Goal: Task Accomplishment & Management: Complete application form

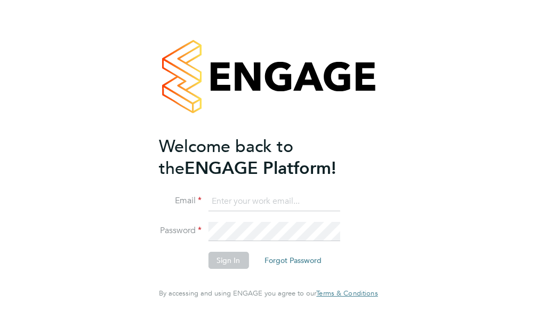
click at [238, 210] on input at bounding box center [274, 201] width 132 height 19
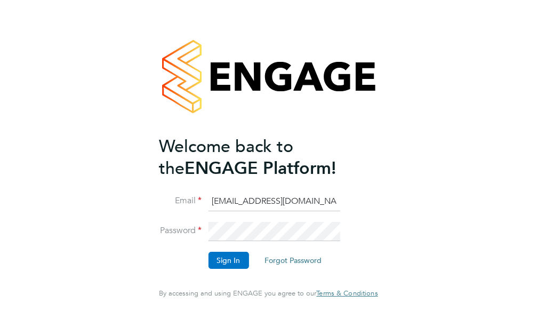
type input "[EMAIL_ADDRESS][DOMAIN_NAME]"
click at [223, 267] on button "Sign In" at bounding box center [228, 259] width 40 height 17
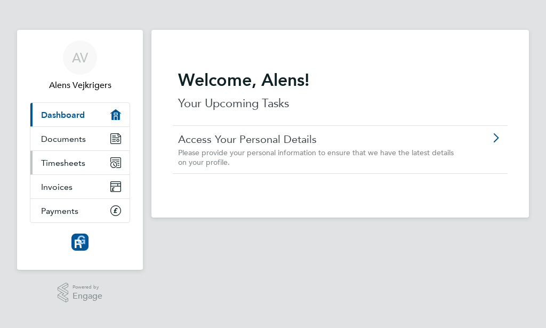
click at [63, 165] on span "Timesheets" at bounding box center [63, 163] width 44 height 10
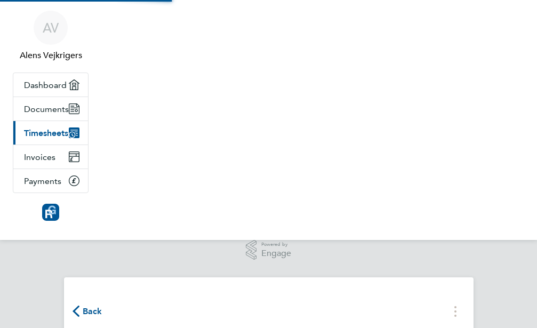
scroll to position [217, 0]
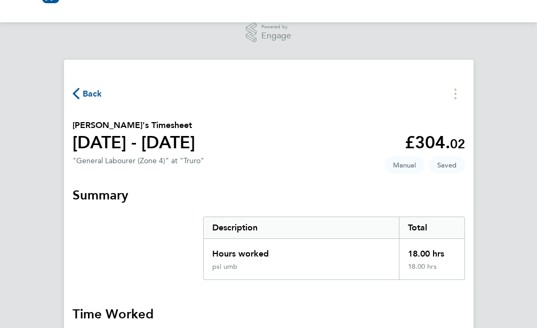
select select "30"
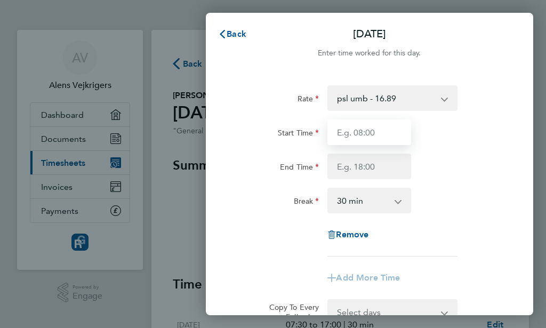
click at [360, 129] on input "Start Time" at bounding box center [369, 132] width 84 height 26
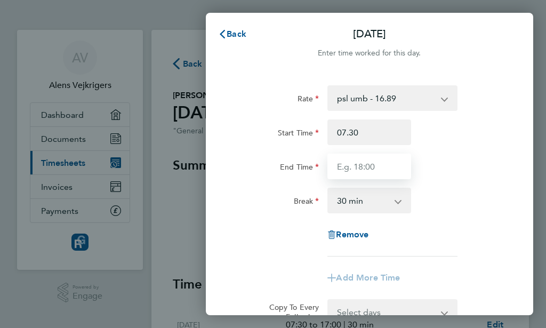
type input "07:30"
click at [369, 165] on input "End Time" at bounding box center [369, 166] width 84 height 26
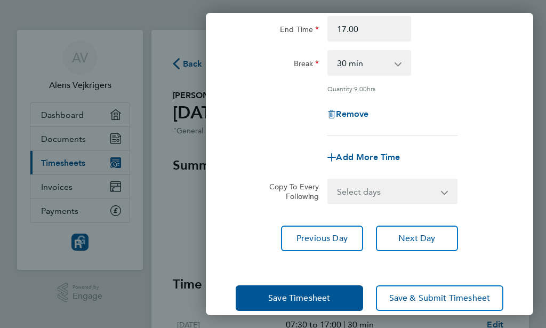
type input "17:00"
click at [450, 144] on div "Add More Time" at bounding box center [369, 157] width 276 height 26
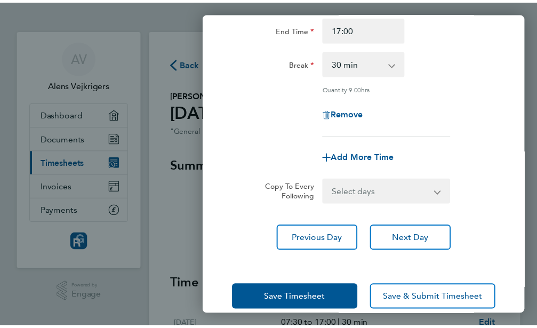
scroll to position [153, 0]
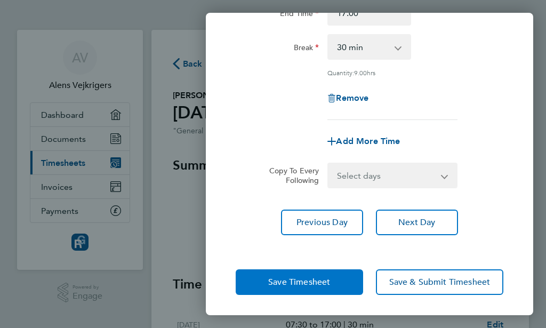
click at [308, 280] on span "Save Timesheet" at bounding box center [299, 282] width 62 height 11
